Goal: Navigation & Orientation: Find specific page/section

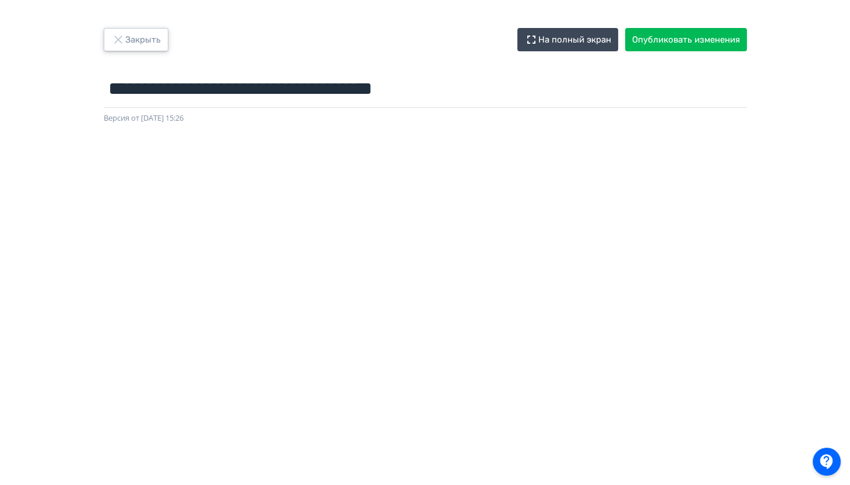
click at [148, 45] on button "Закрыть" at bounding box center [136, 39] width 65 height 23
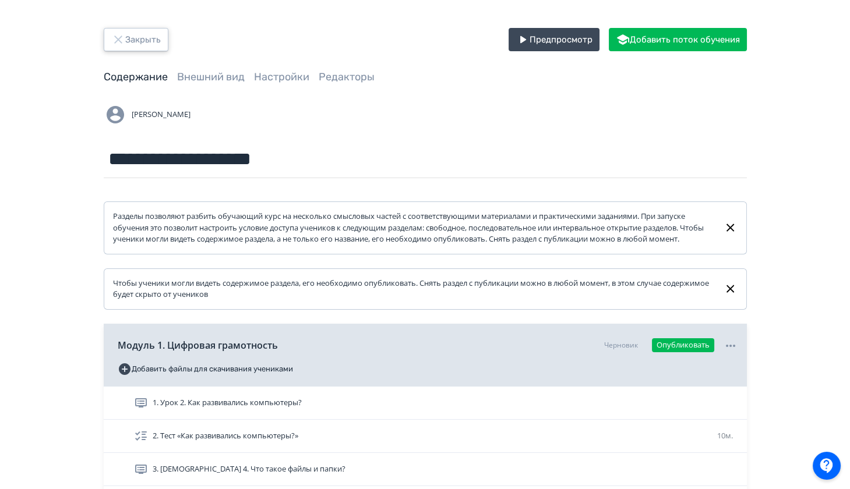
click at [139, 39] on button "Закрыть" at bounding box center [136, 39] width 65 height 23
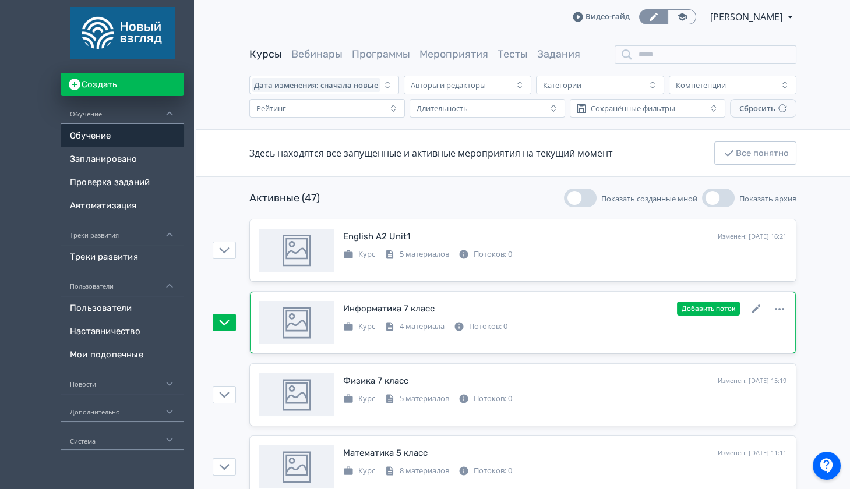
click at [630, 326] on div "Курс 4 материала Потоков: 0" at bounding box center [564, 326] width 443 height 14
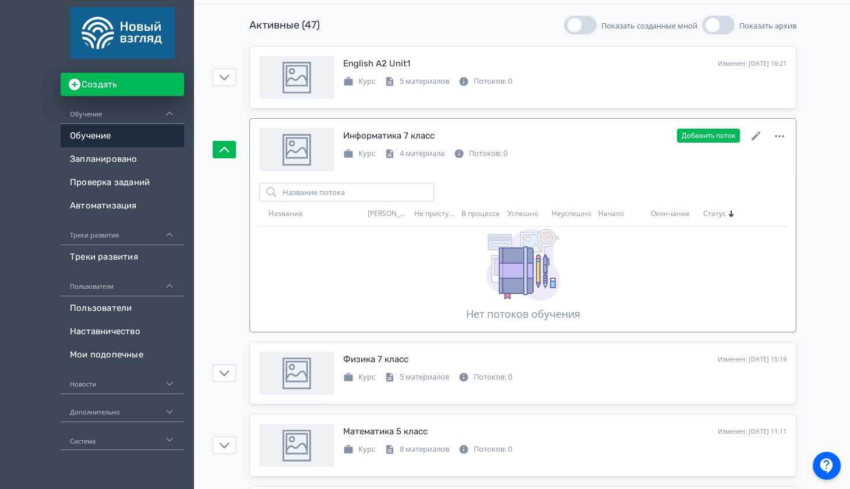
scroll to position [143, 0]
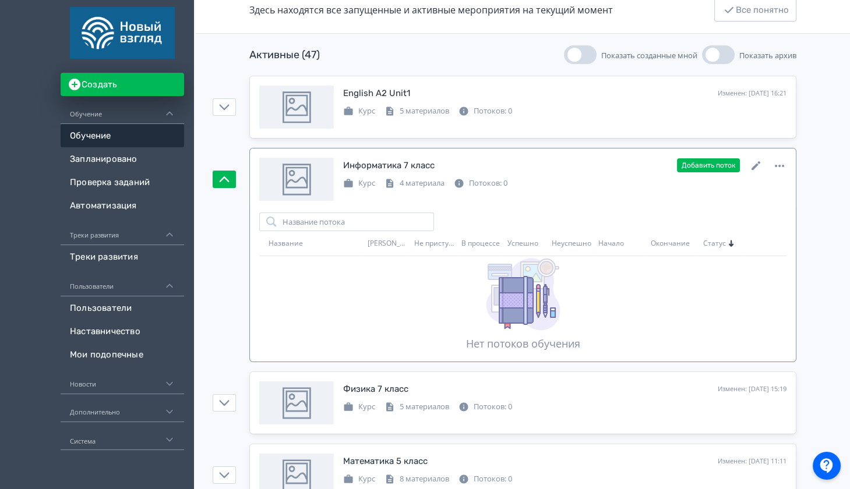
click at [399, 171] on div "Информатика 7 класс Изменен: [DATE] 15:33 Добавить поток Курс 4 материала Поток…" at bounding box center [564, 173] width 443 height 31
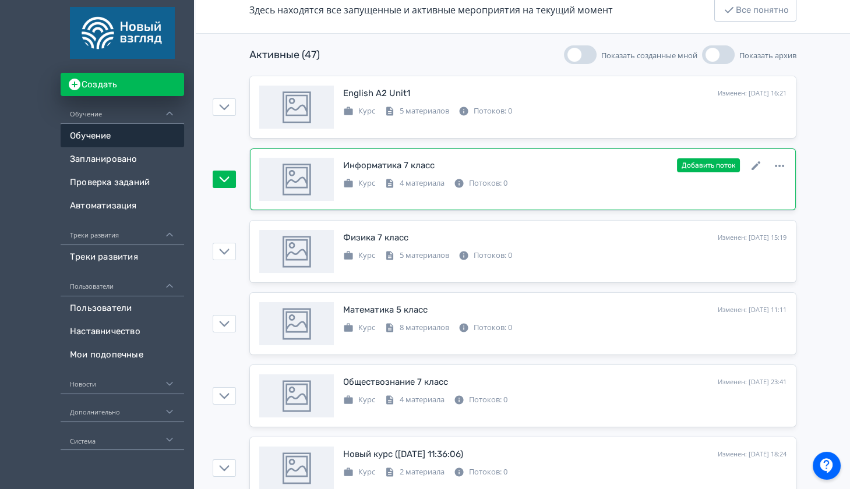
click at [415, 160] on div "Информатика 7 класс" at bounding box center [388, 165] width 91 height 13
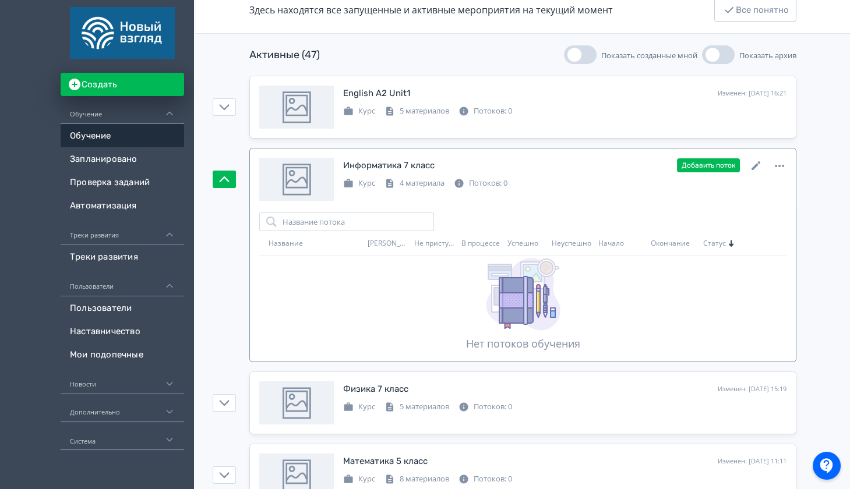
click at [403, 166] on div "Информатика 7 класс" at bounding box center [388, 165] width 91 height 13
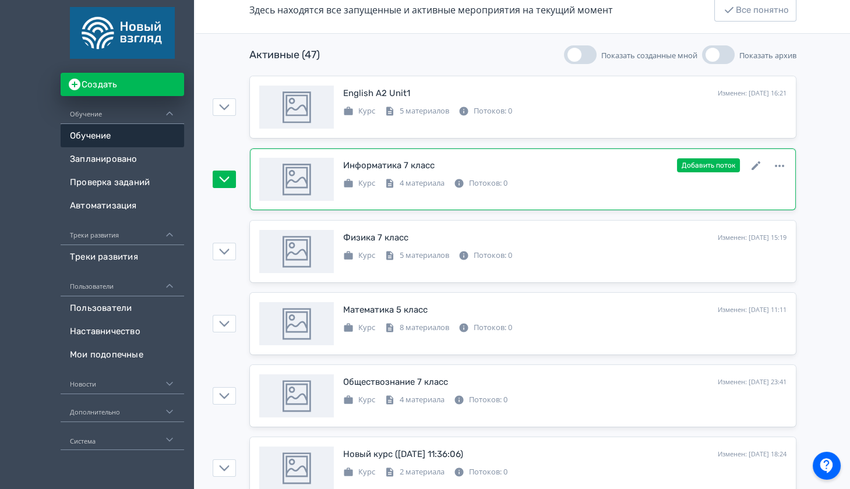
click at [269, 172] on div at bounding box center [296, 179] width 75 height 43
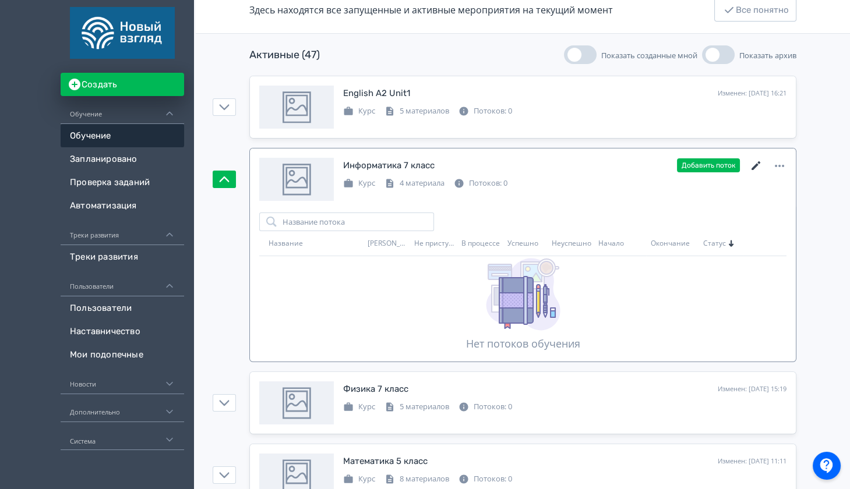
click at [755, 163] on icon at bounding box center [756, 166] width 14 height 14
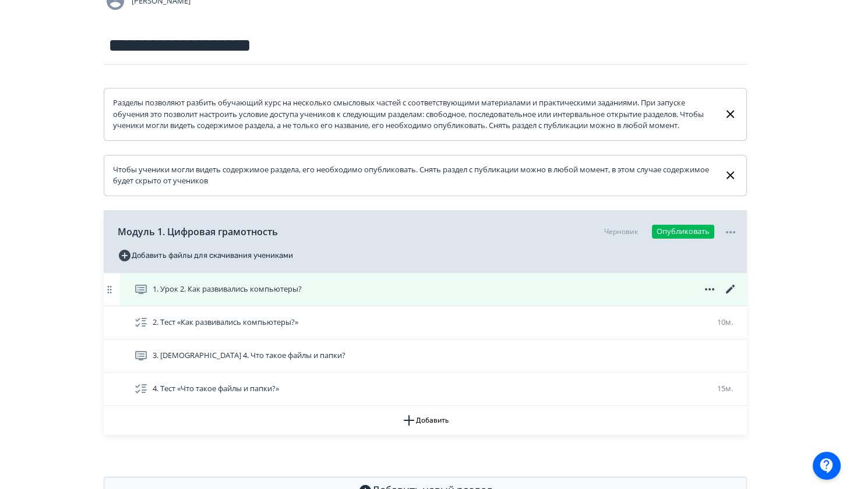
click at [728, 294] on icon at bounding box center [729, 289] width 9 height 9
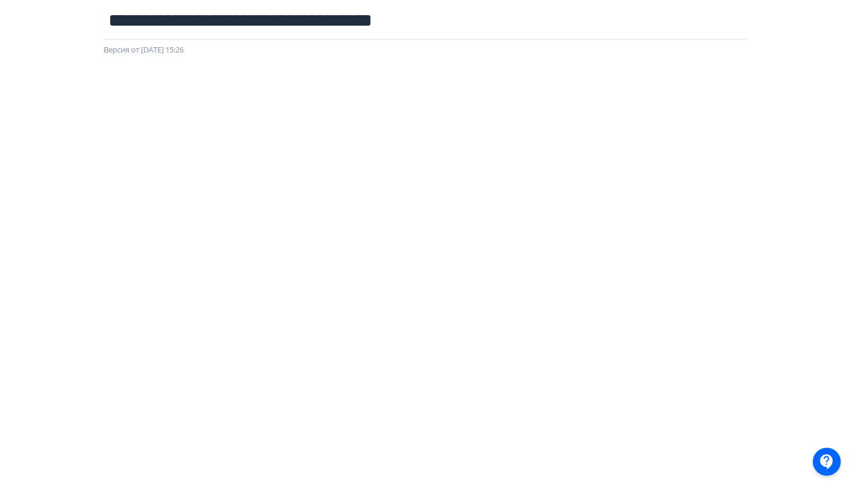
scroll to position [186, 0]
